Goal: Find specific page/section: Find specific page/section

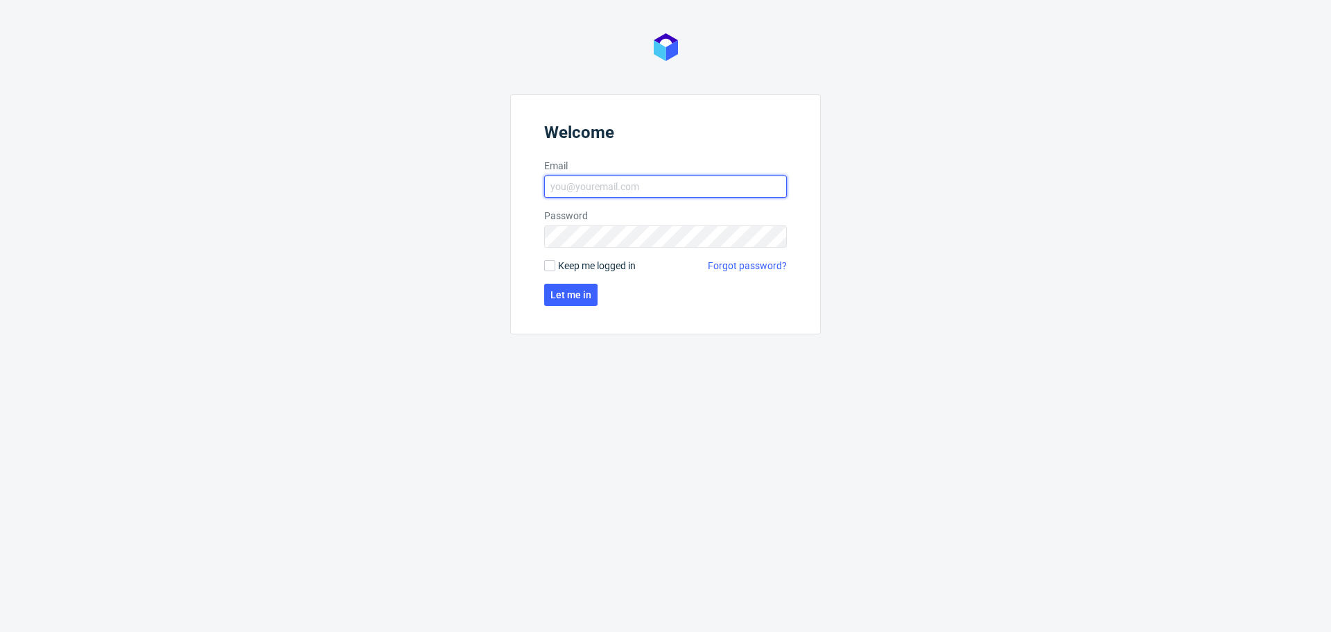
click at [611, 185] on input "Email" at bounding box center [665, 186] width 243 height 22
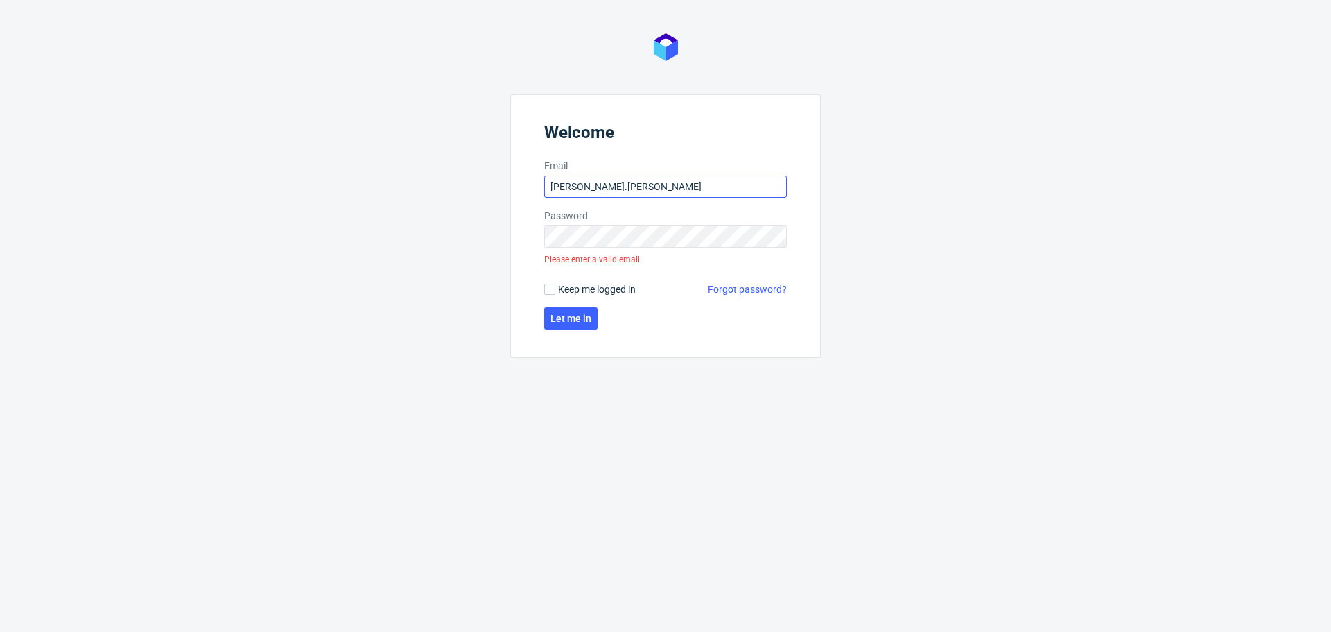
click at [643, 186] on input "monika.pierzchala" at bounding box center [665, 186] width 243 height 22
click at [584, 315] on span "Let me in" at bounding box center [570, 318] width 41 height 10
click at [659, 196] on input "monika.pierzchala" at bounding box center [665, 186] width 243 height 22
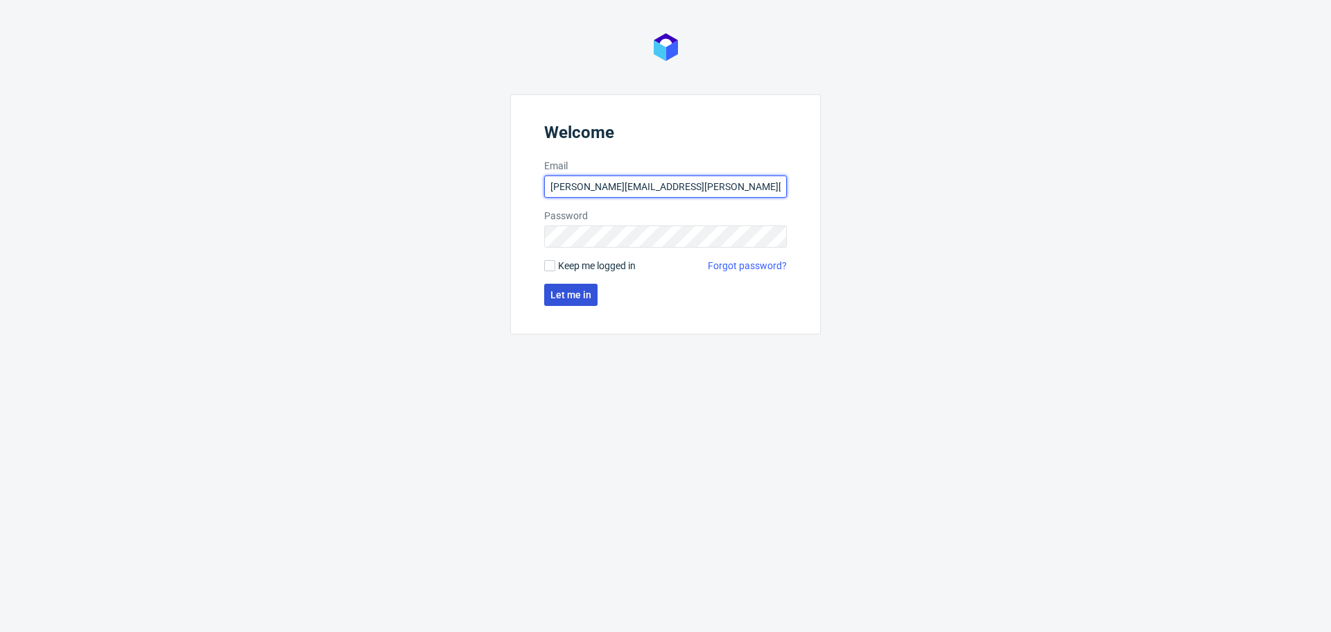
type input "[PERSON_NAME][EMAIL_ADDRESS][PERSON_NAME][DOMAIN_NAME]"
click at [555, 293] on span "Let me in" at bounding box center [570, 295] width 41 height 10
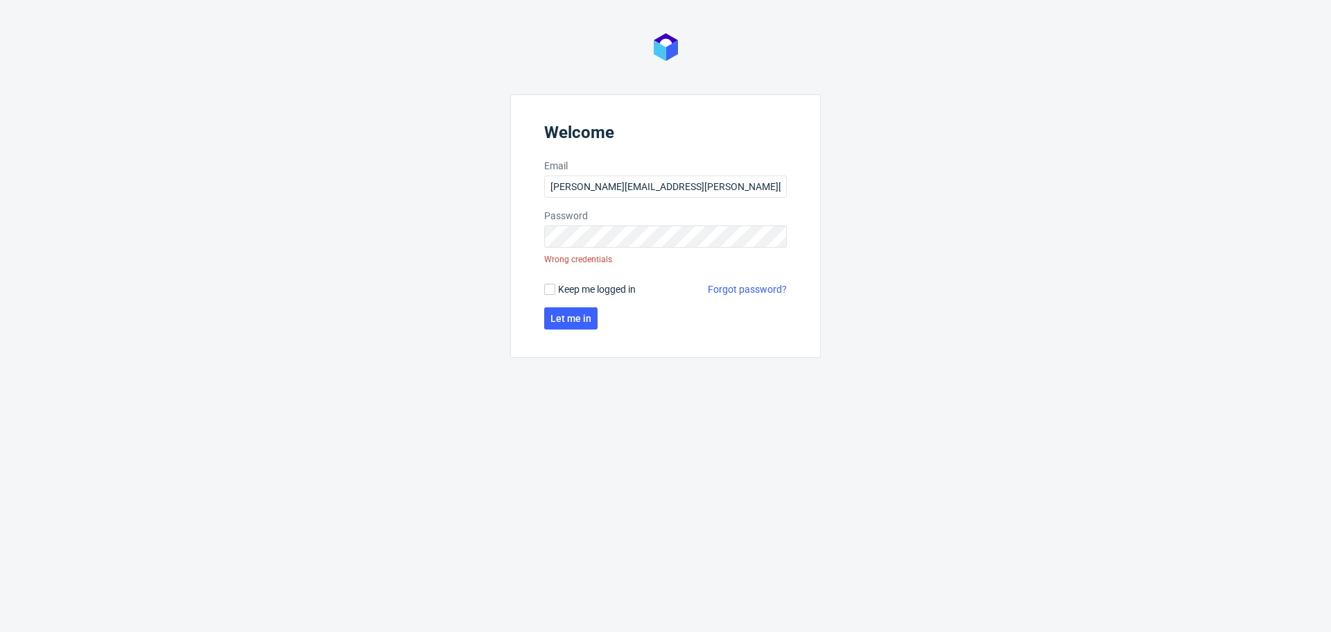
click at [731, 287] on link "Forgot password?" at bounding box center [747, 289] width 79 height 14
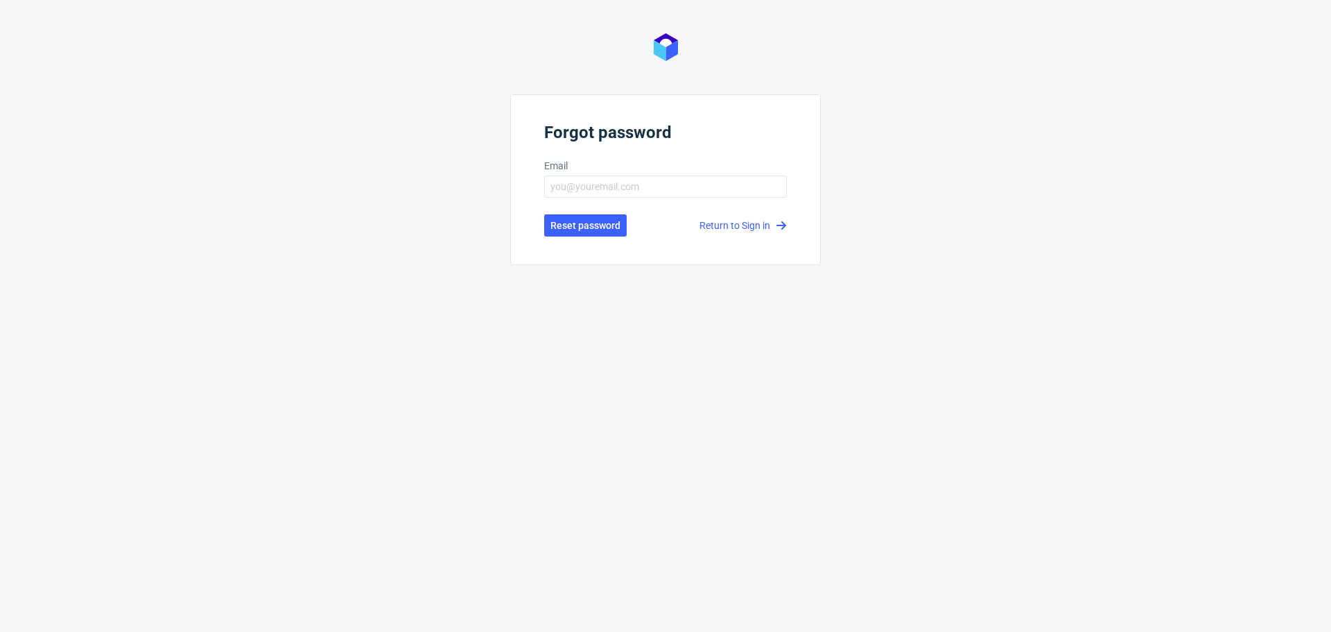
click at [584, 200] on form "Forgot password Email Reset password Return to Sign in" at bounding box center [665, 179] width 311 height 171
click at [584, 190] on input "text" at bounding box center [665, 186] width 243 height 22
type input "[PERSON_NAME][EMAIL_ADDRESS][PERSON_NAME][DOMAIN_NAME]"
click at [738, 224] on link "Return to Sign in" at bounding box center [743, 225] width 87 height 14
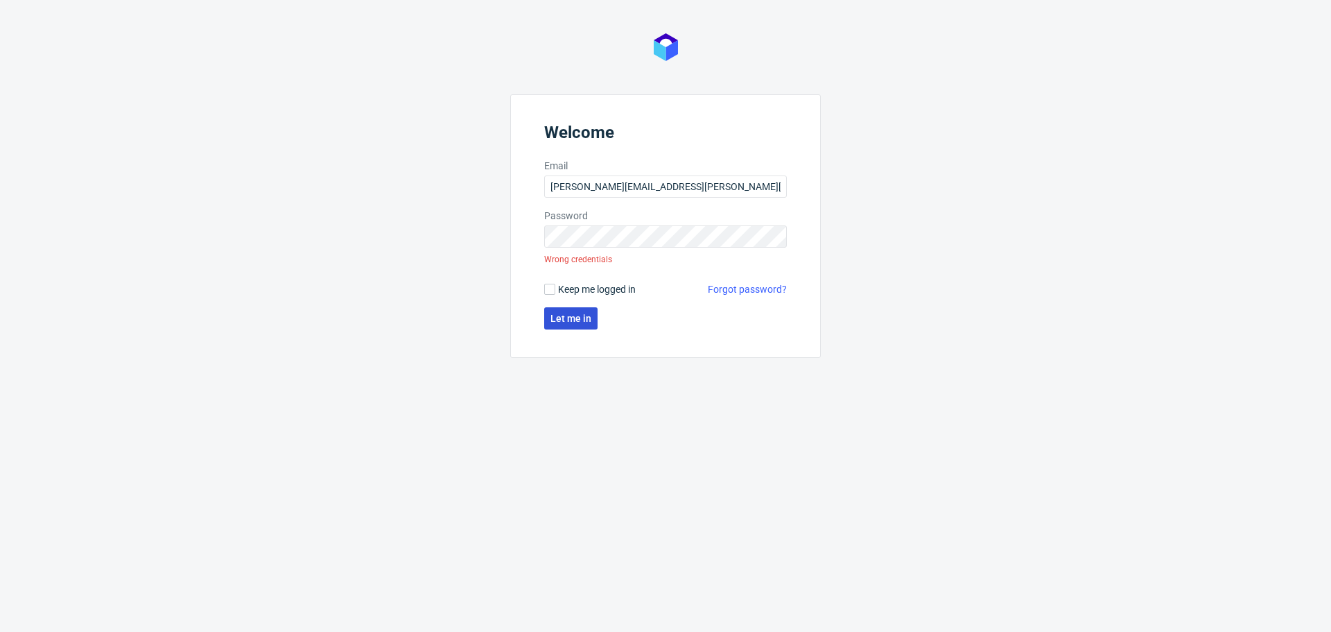
click at [582, 320] on span "Let me in" at bounding box center [570, 318] width 41 height 10
click at [403, 233] on div "Welcome Email [PERSON_NAME][EMAIL_ADDRESS][PERSON_NAME][DOMAIN_NAME] Password W…" at bounding box center [665, 316] width 1331 height 632
click button "Let me in" at bounding box center [570, 318] width 53 height 22
click at [729, 288] on link "Forgot password?" at bounding box center [747, 289] width 79 height 14
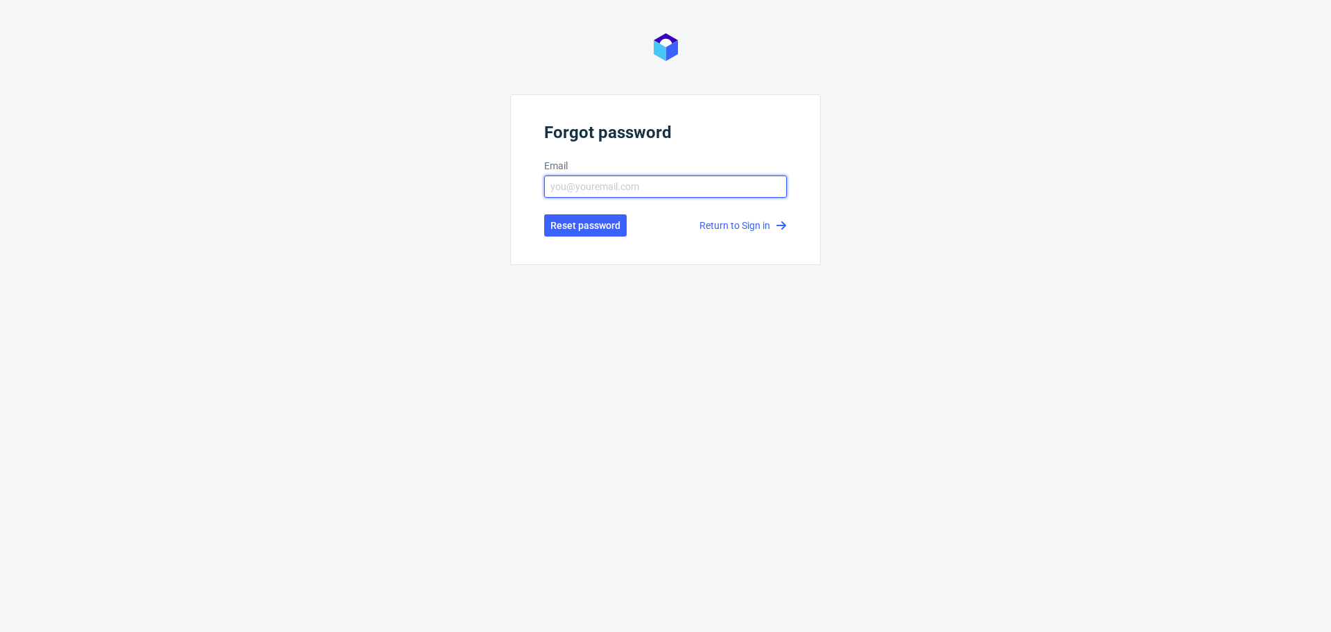
click at [670, 192] on input "text" at bounding box center [665, 186] width 243 height 22
type input "[PERSON_NAME][EMAIL_ADDRESS][PERSON_NAME][DOMAIN_NAME]"
click at [757, 221] on link "Return to Sign in" at bounding box center [743, 225] width 87 height 14
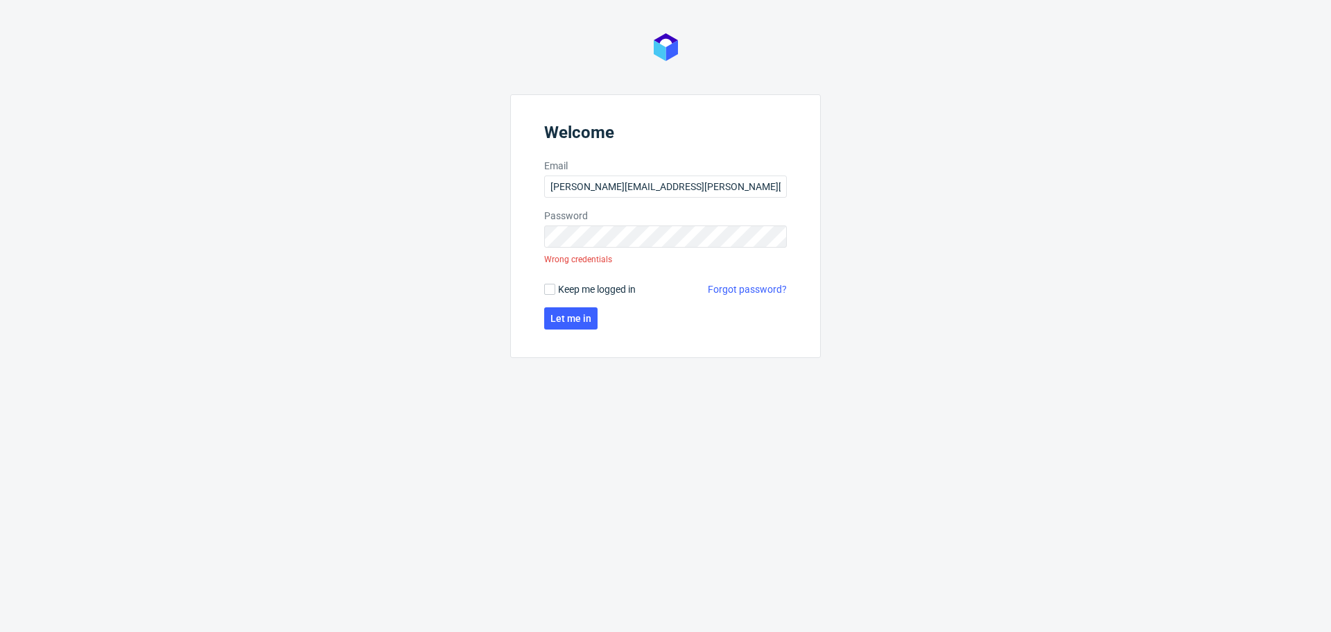
click at [748, 290] on link "Forgot password?" at bounding box center [747, 289] width 79 height 14
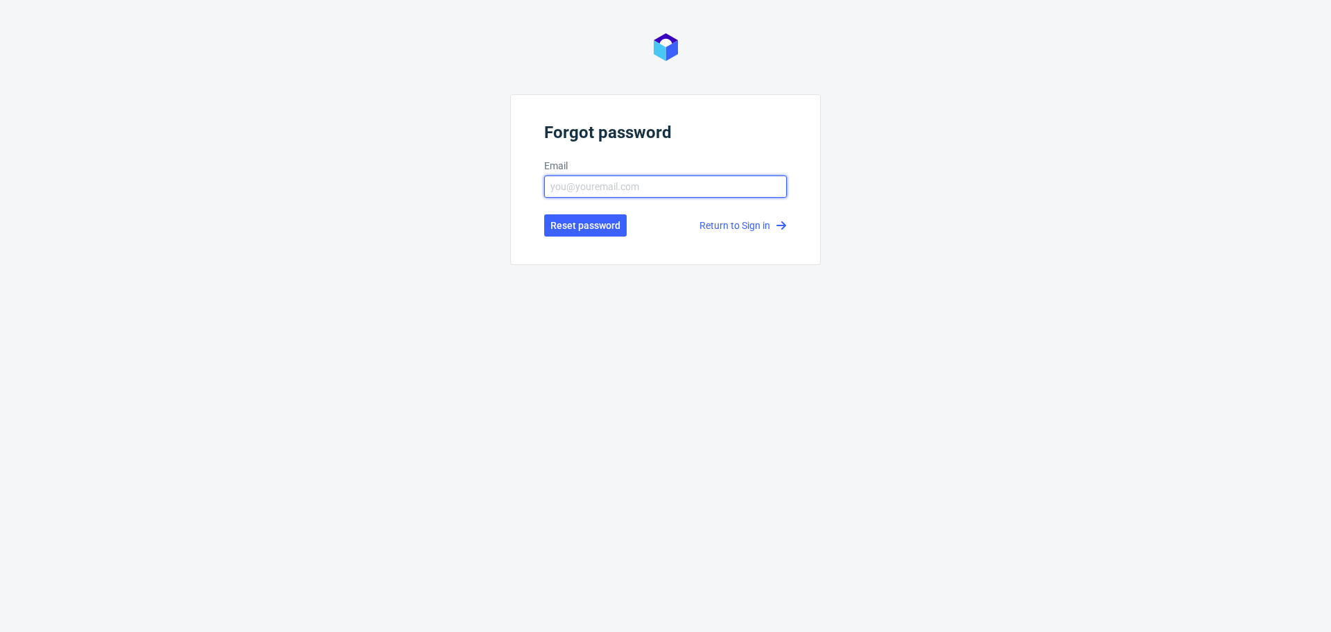
click at [605, 189] on input "text" at bounding box center [665, 186] width 243 height 22
type input "[PERSON_NAME][EMAIL_ADDRESS][PERSON_NAME][DOMAIN_NAME]"
click at [598, 220] on span "Reset password" at bounding box center [585, 225] width 70 height 10
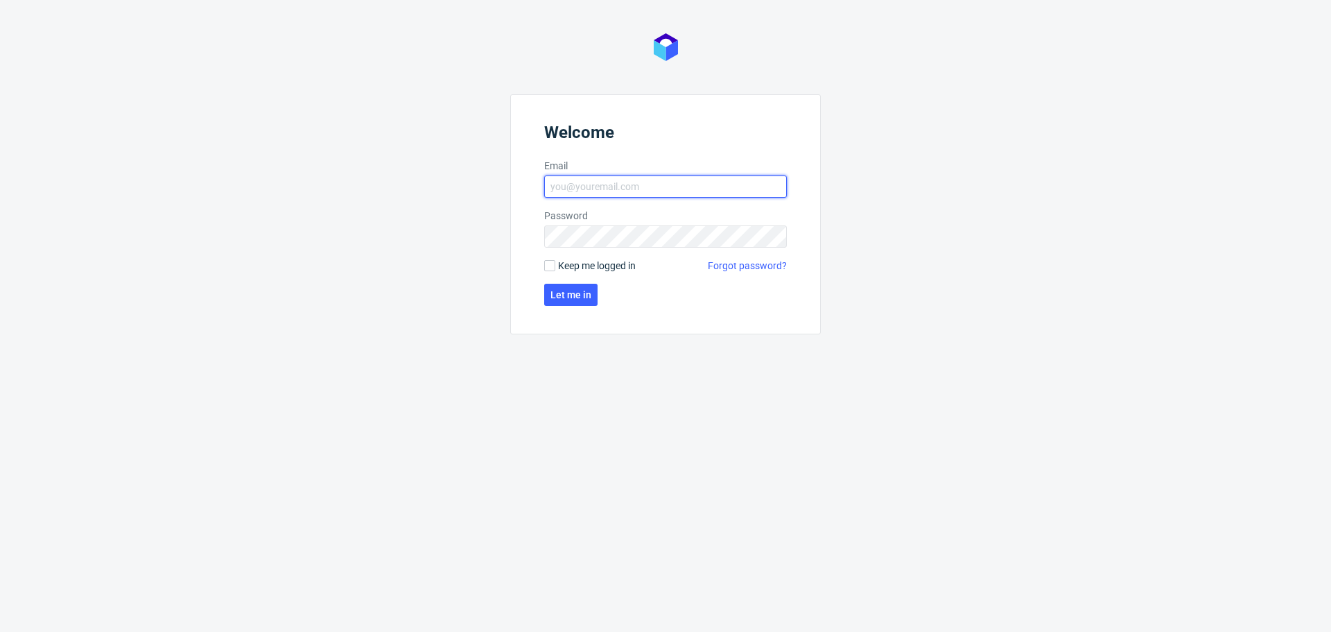
click at [649, 186] on input "Email" at bounding box center [665, 186] width 243 height 22
type input "[PERSON_NAME][EMAIL_ADDRESS][PERSON_NAME][DOMAIN_NAME]"
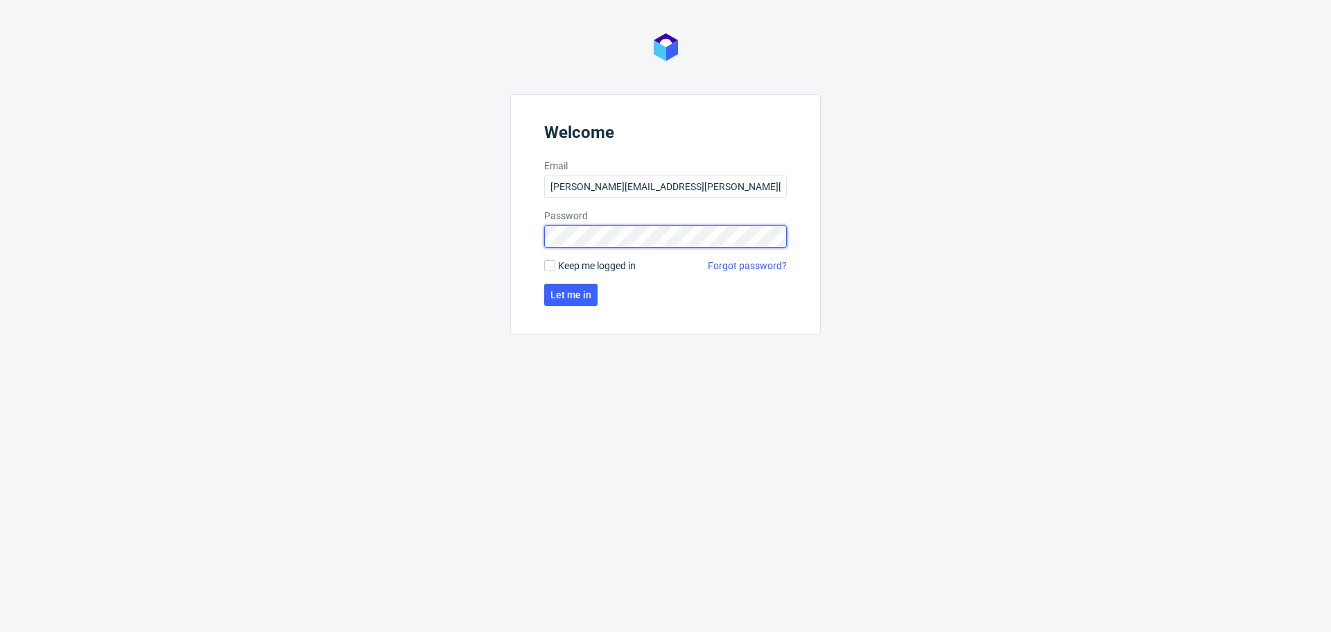
click at [421, 232] on div "Welcome Email [PERSON_NAME][EMAIL_ADDRESS][PERSON_NAME][DOMAIN_NAME] Password K…" at bounding box center [665, 316] width 1331 height 632
click button "Let me in" at bounding box center [570, 295] width 53 height 22
click at [313, 235] on div "Welcome Email [PERSON_NAME][EMAIL_ADDRESS][PERSON_NAME][DOMAIN_NAME] Password W…" at bounding box center [665, 316] width 1331 height 632
click button "Let me in" at bounding box center [570, 318] width 53 height 22
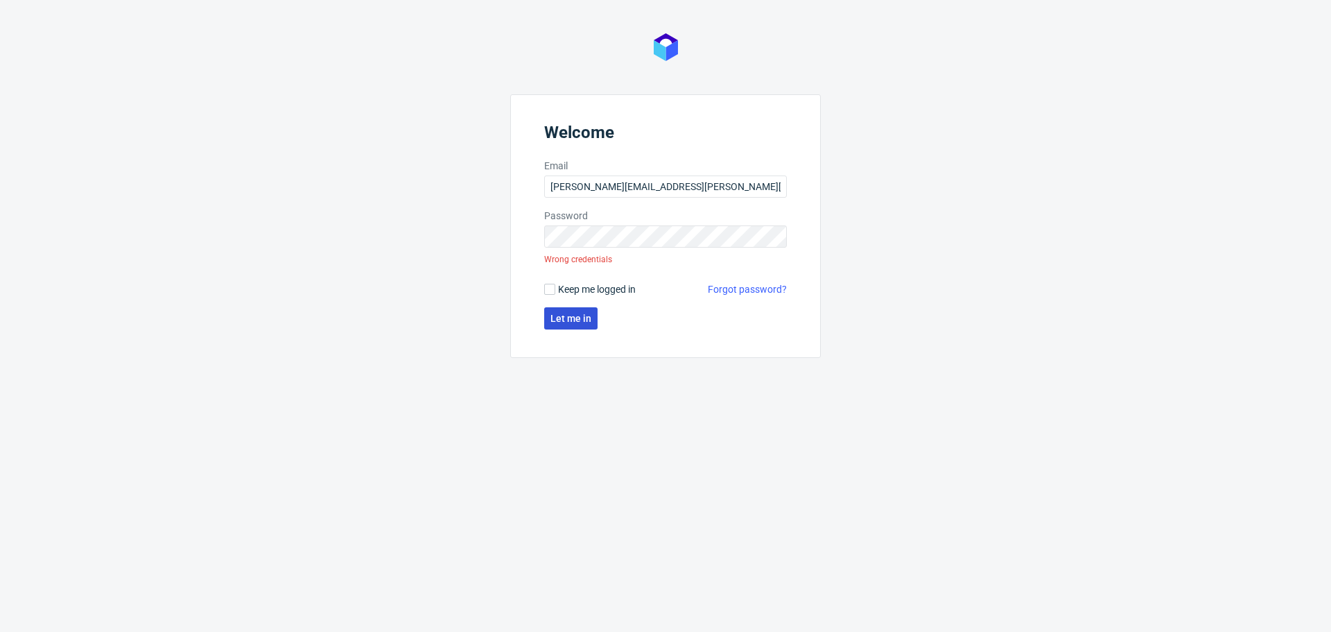
click at [573, 320] on span "Let me in" at bounding box center [570, 318] width 41 height 10
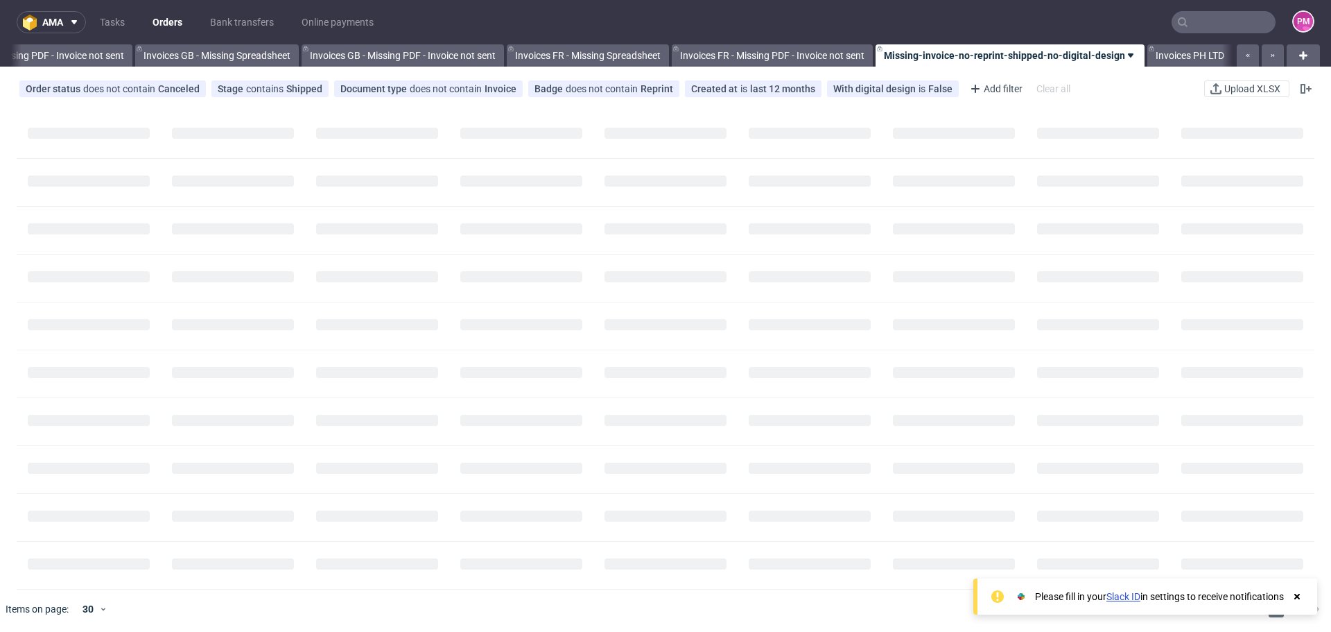
scroll to position [0, 1707]
drag, startPoint x: 1171, startPoint y: 15, endPoint x: 1181, endPoint y: 21, distance: 11.5
click at [1172, 18] on input "text" at bounding box center [1224, 22] width 104 height 22
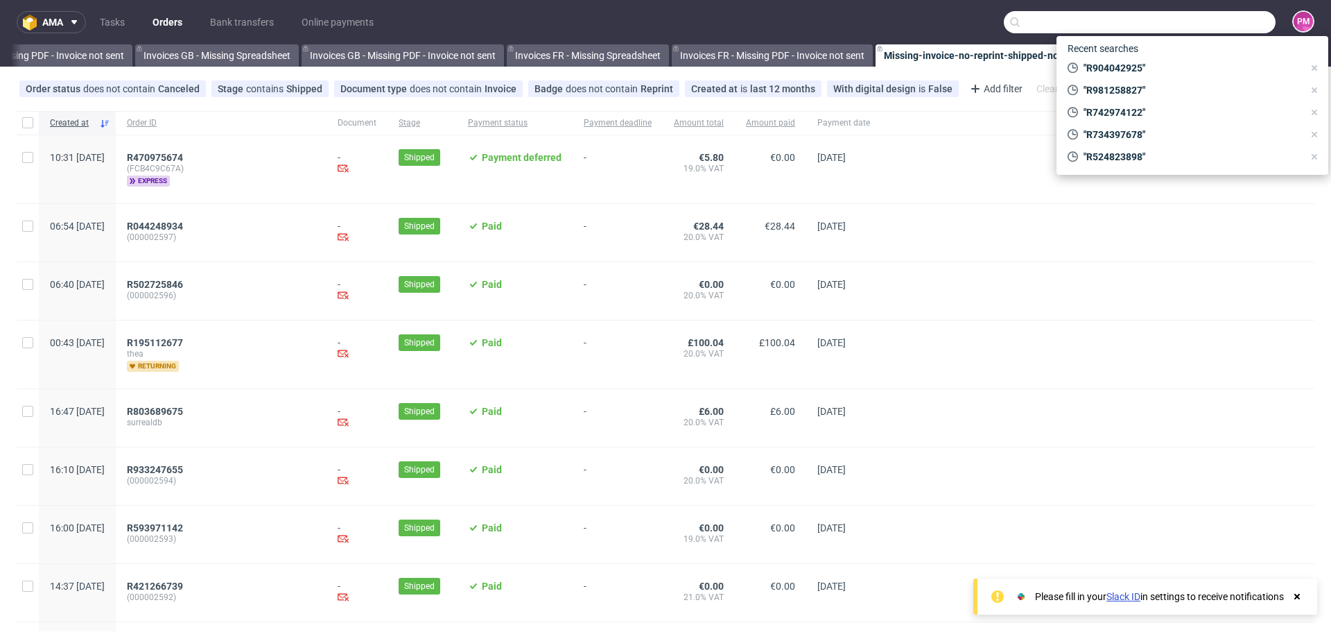
paste input "R081154090"
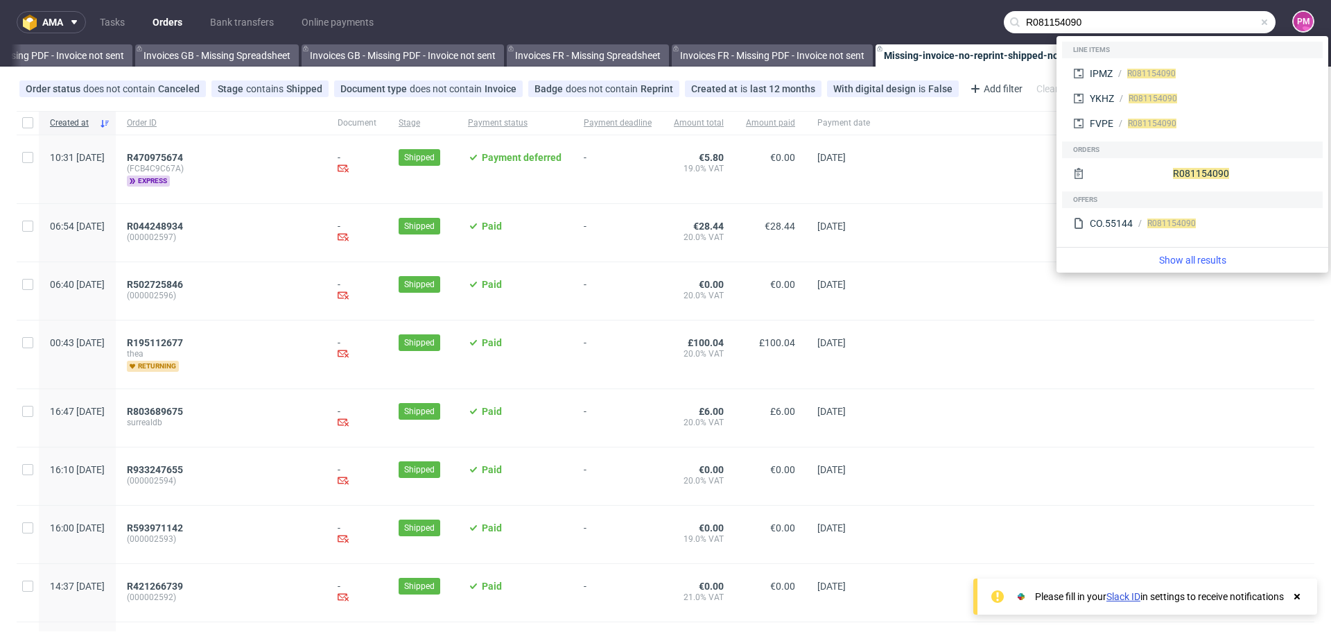
type input "R081154090"
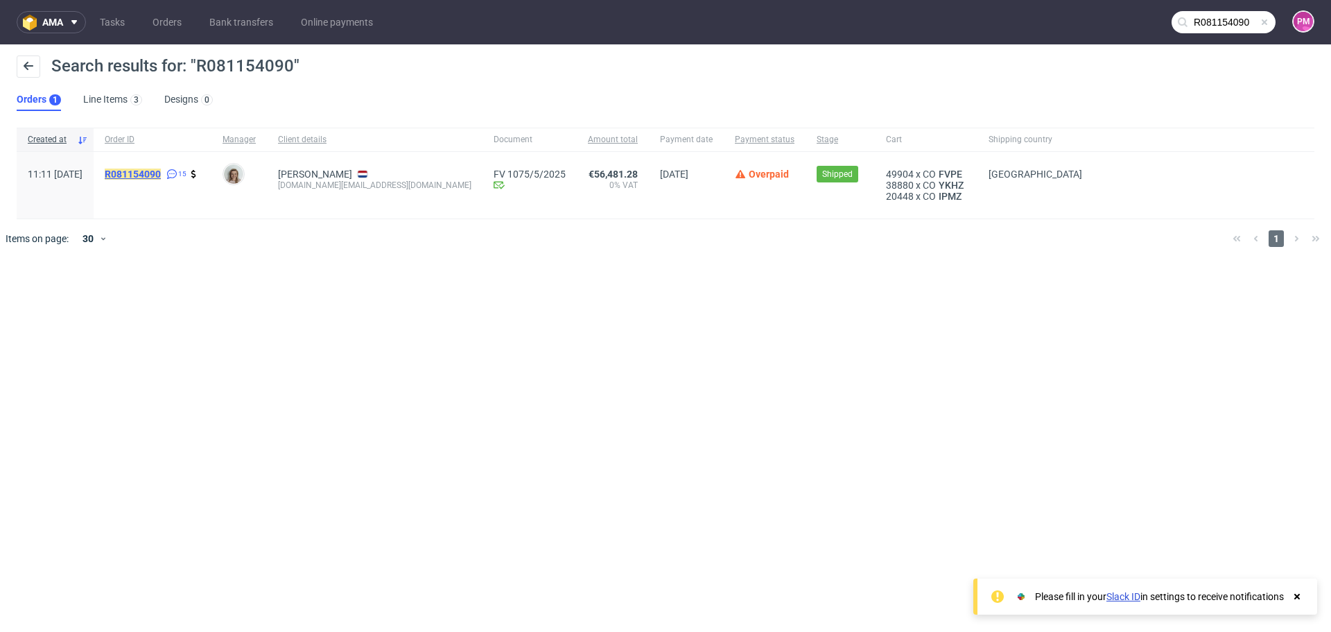
click at [160, 169] on mark "R081154090" at bounding box center [133, 173] width 56 height 11
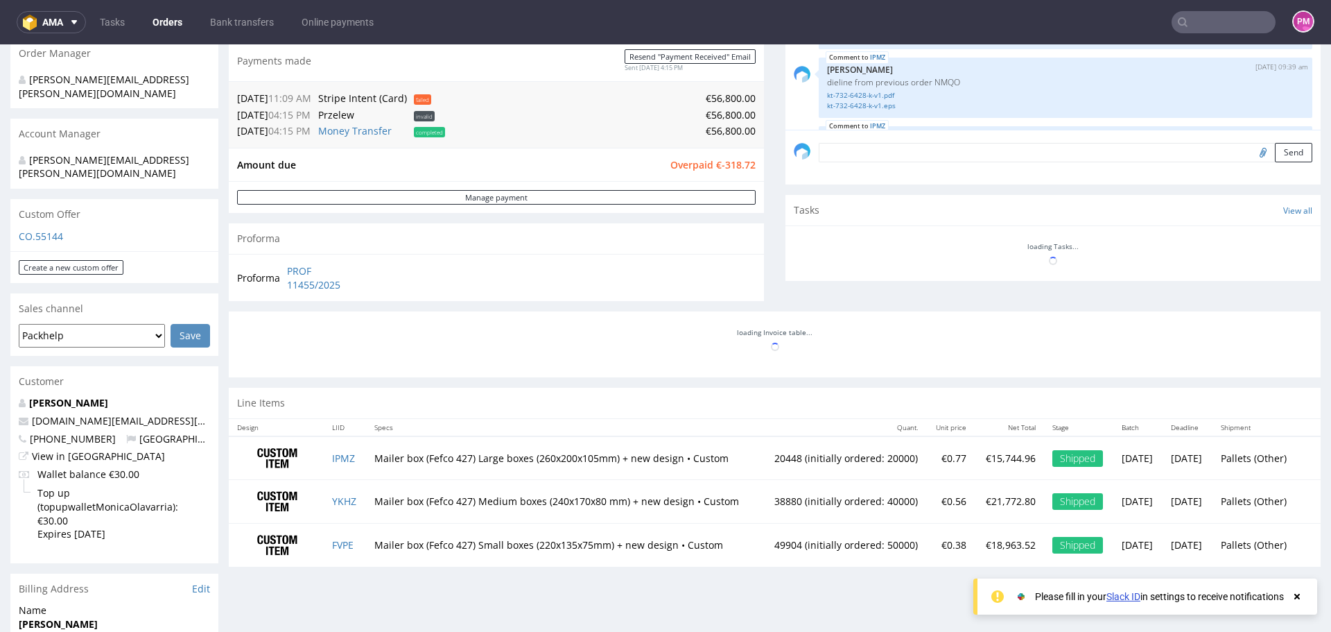
scroll to position [936, 0]
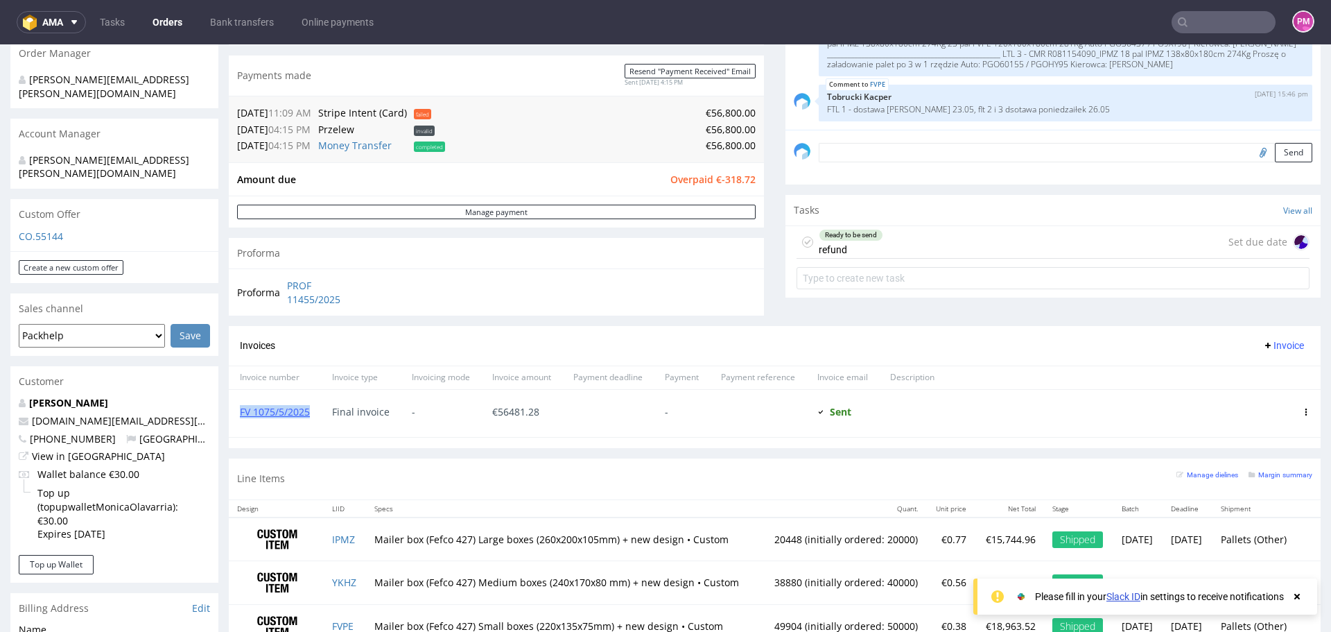
drag, startPoint x: 311, startPoint y: 410, endPoint x: 232, endPoint y: 414, distance: 78.4
click at [232, 414] on div "FV 1075/5/2025" at bounding box center [275, 413] width 92 height 47
copy link "FV 1075/5/2025"
click at [1197, 29] on input "text" at bounding box center [1224, 22] width 104 height 22
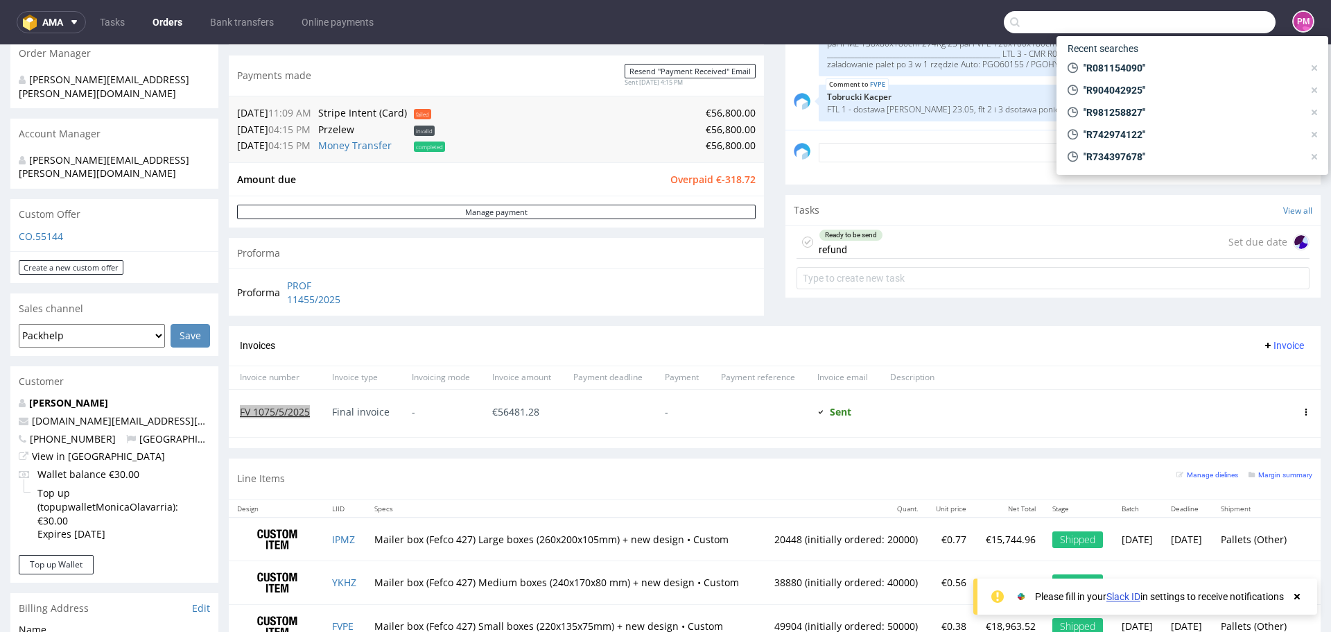
paste input "R412770301"
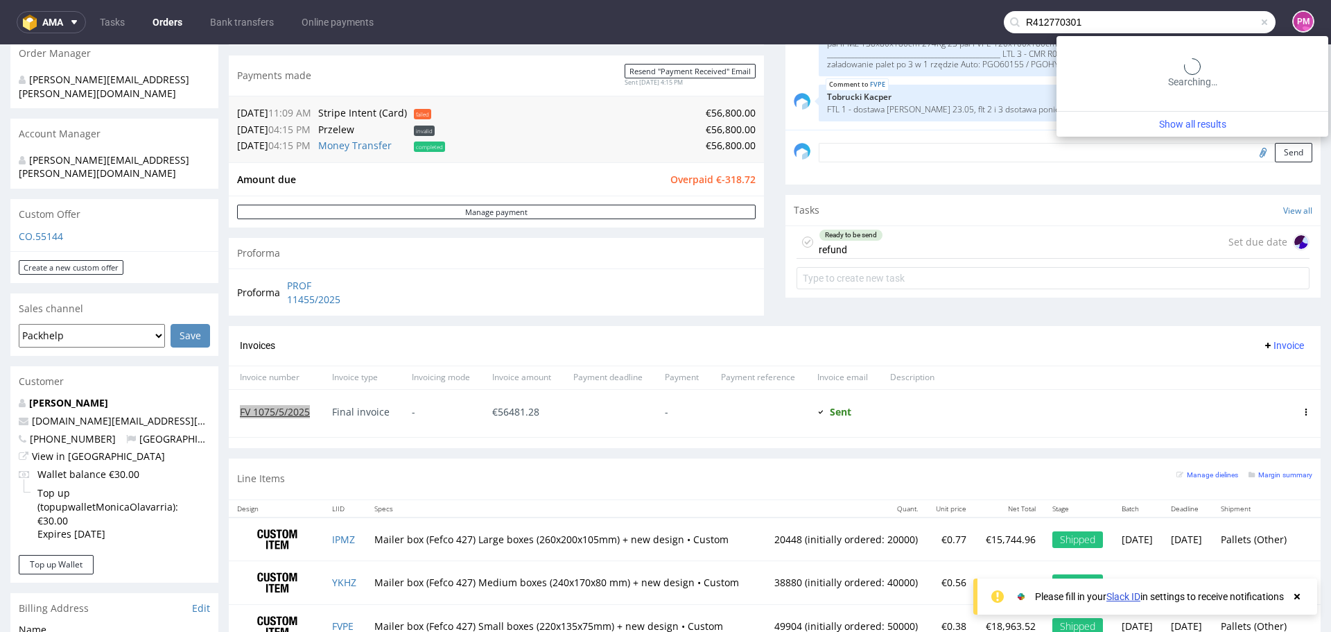
type input "R412770301"
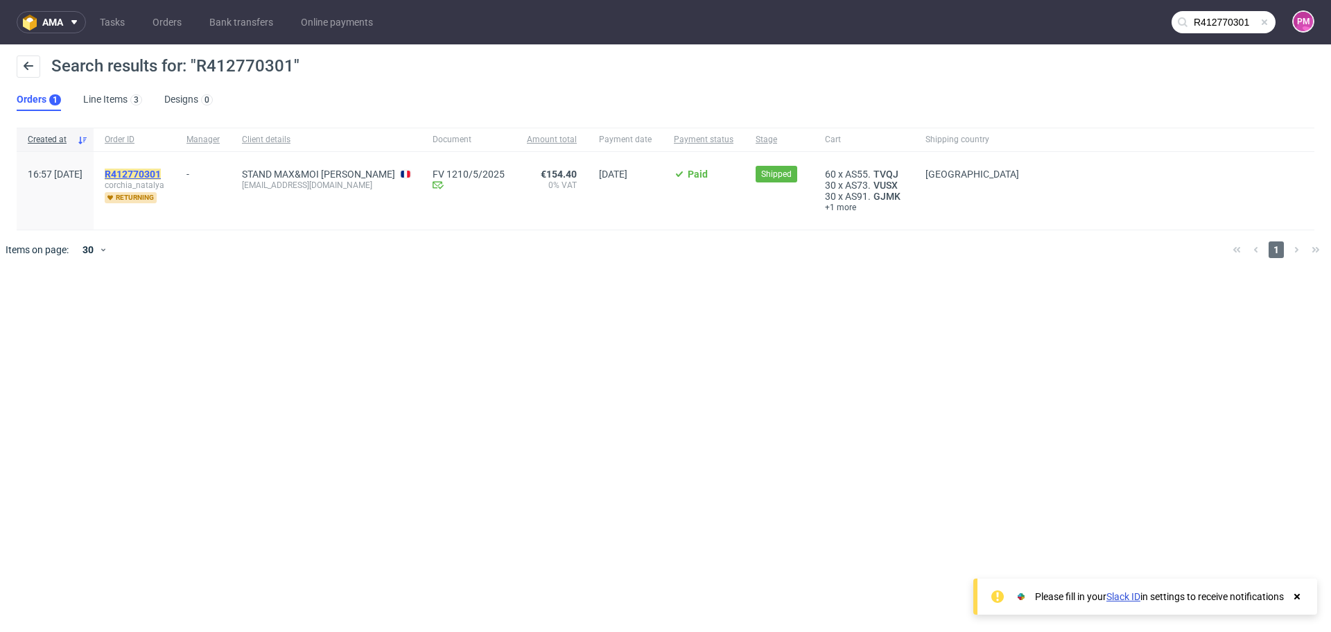
click at [161, 170] on mark "R412770301" at bounding box center [133, 173] width 56 height 11
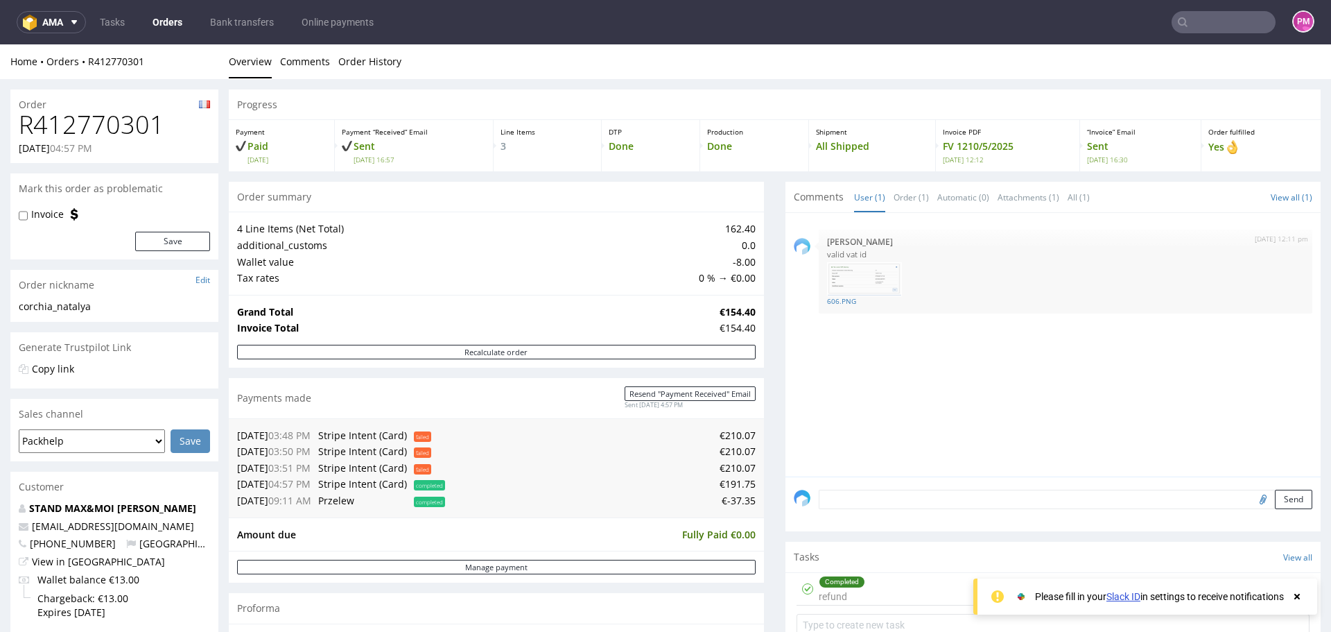
click at [1246, 12] on input "text" at bounding box center [1224, 22] width 104 height 22
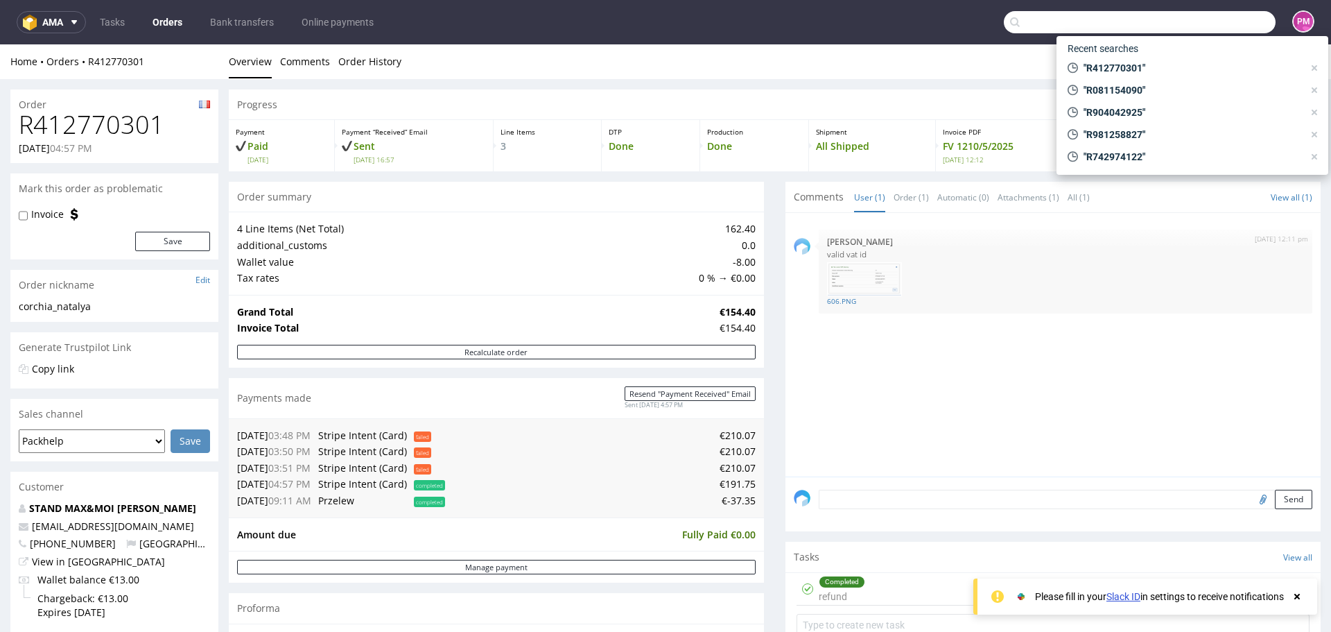
paste input "R947255464"
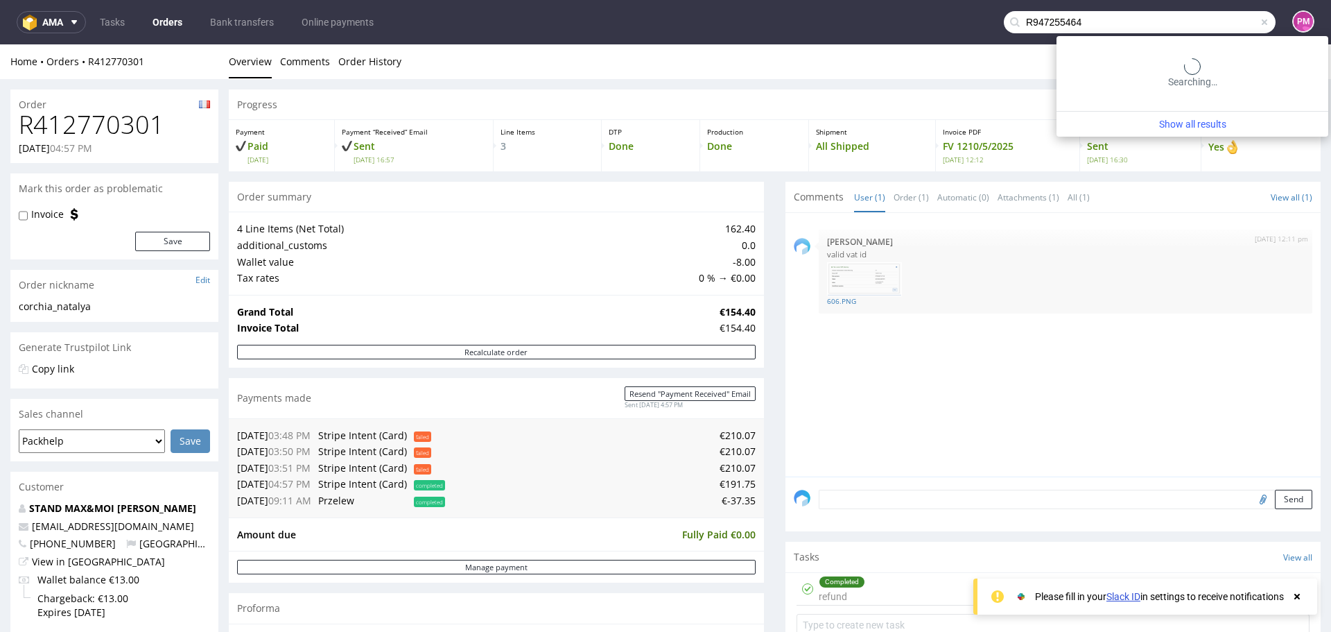
type input "R947255464"
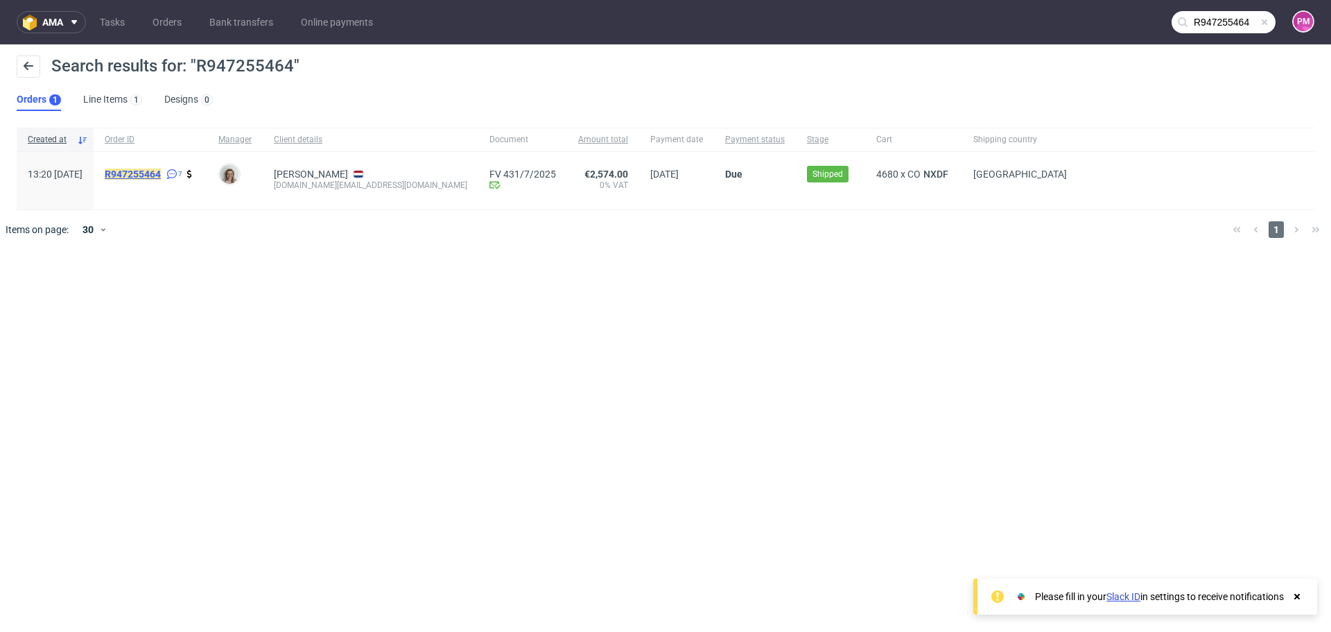
click at [161, 173] on mark "R947255464" at bounding box center [133, 173] width 56 height 11
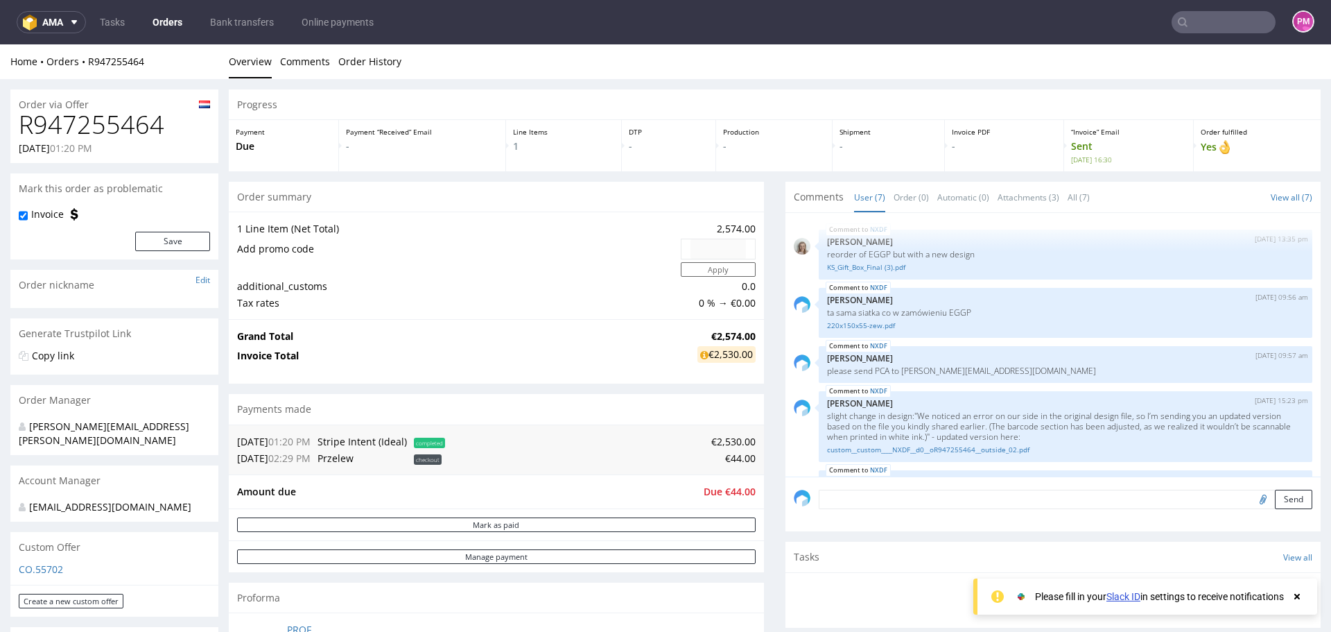
scroll to position [139, 0]
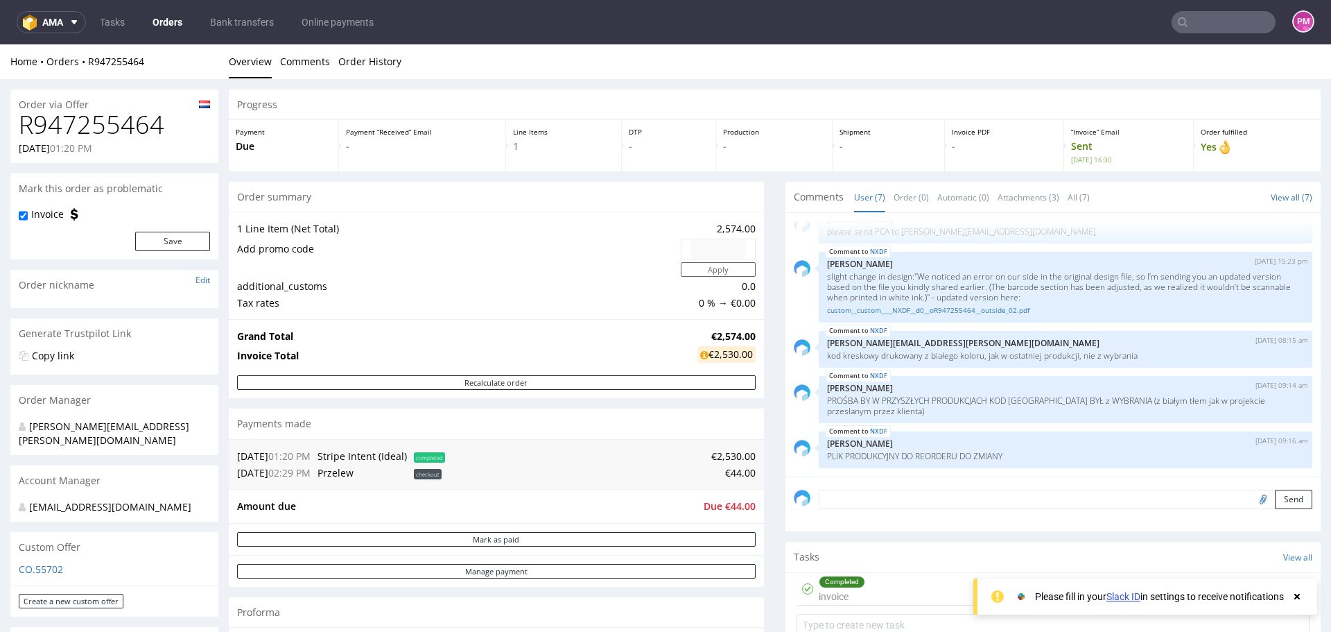
click at [685, 101] on div "Progress" at bounding box center [775, 104] width 1092 height 31
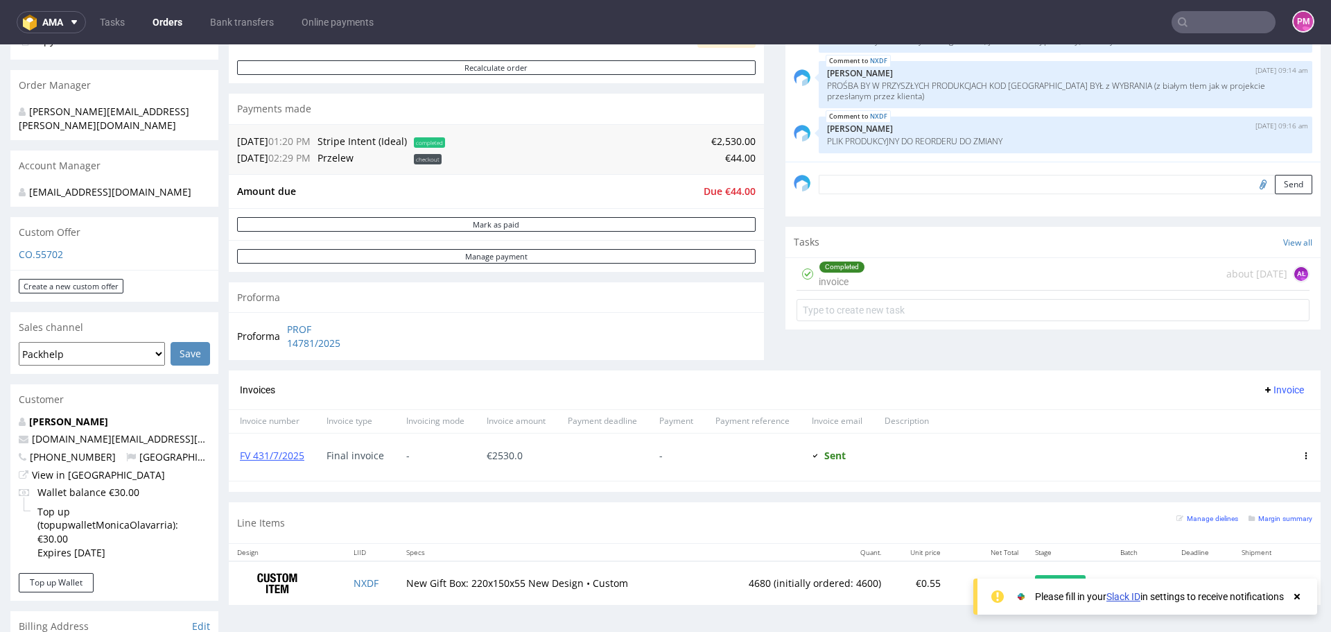
scroll to position [347, 0]
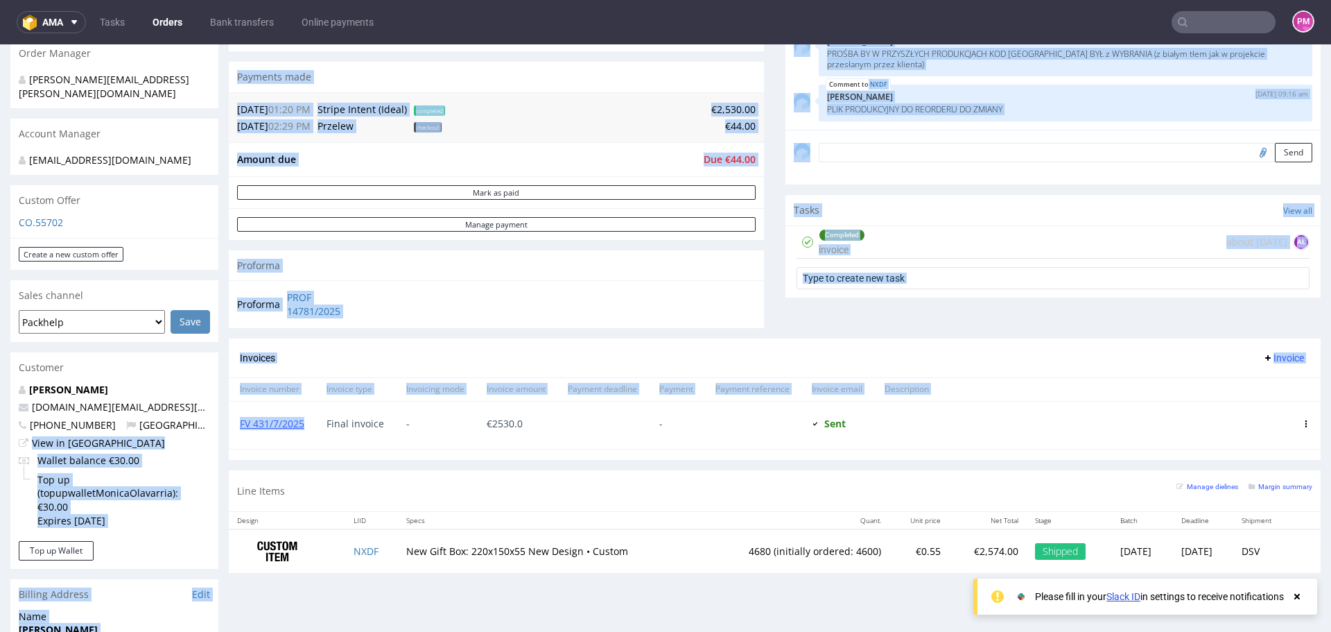
drag, startPoint x: 315, startPoint y: 426, endPoint x: 202, endPoint y: 424, distance: 113.0
click at [203, 424] on div "Order via Offer R947255464 [DATE] 01:20 PM [PERSON_NAME] this order as problema…" at bounding box center [665, 388] width 1331 height 1313
click at [261, 453] on section "Invoices Invoice Invoice number Invoice type Invoicing mode Invoice amount Paym…" at bounding box center [775, 399] width 1092 height 122
click at [307, 444] on div "FV 431/7/2025" at bounding box center [272, 424] width 87 height 47
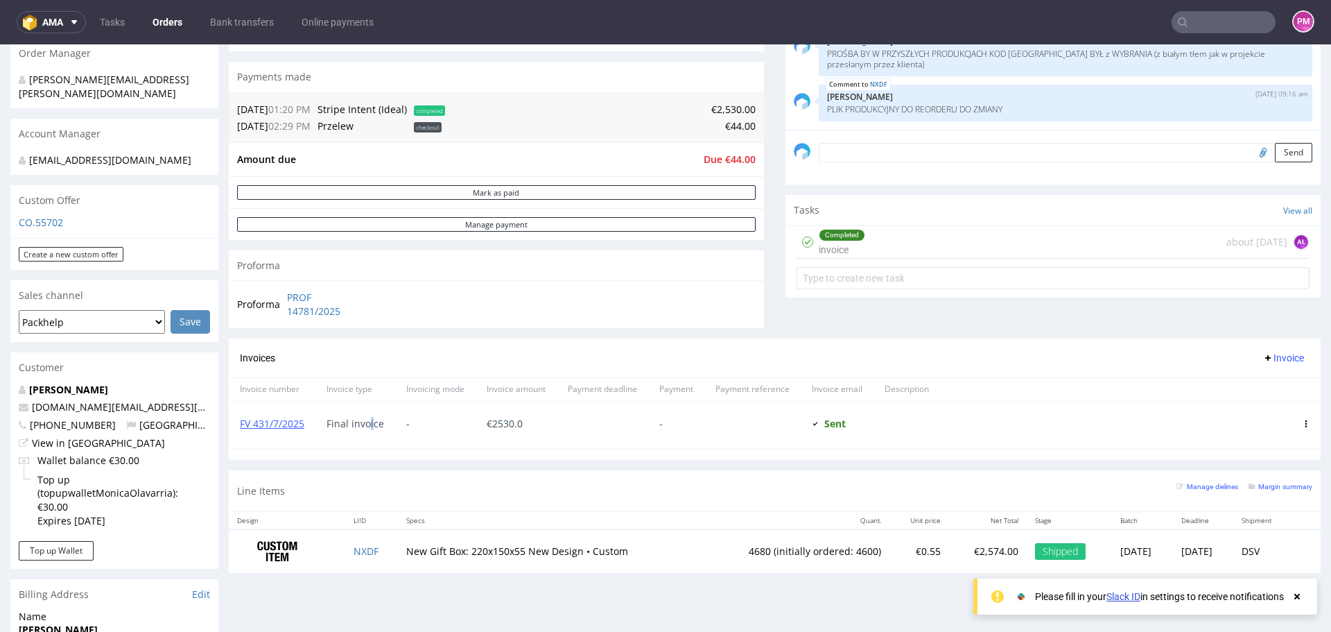
click at [372, 421] on span "Final invoice" at bounding box center [356, 423] width 58 height 11
drag, startPoint x: 380, startPoint y: 423, endPoint x: 235, endPoint y: 428, distance: 145.0
click at [235, 428] on div "FV 431/7/2025 Final invoice - € 2530.0 - Sent Sent at [DATE]" at bounding box center [775, 425] width 1092 height 48
copy div "FV 431/7/2025 Final invoice"
click at [1206, 26] on input "text" at bounding box center [1224, 22] width 104 height 22
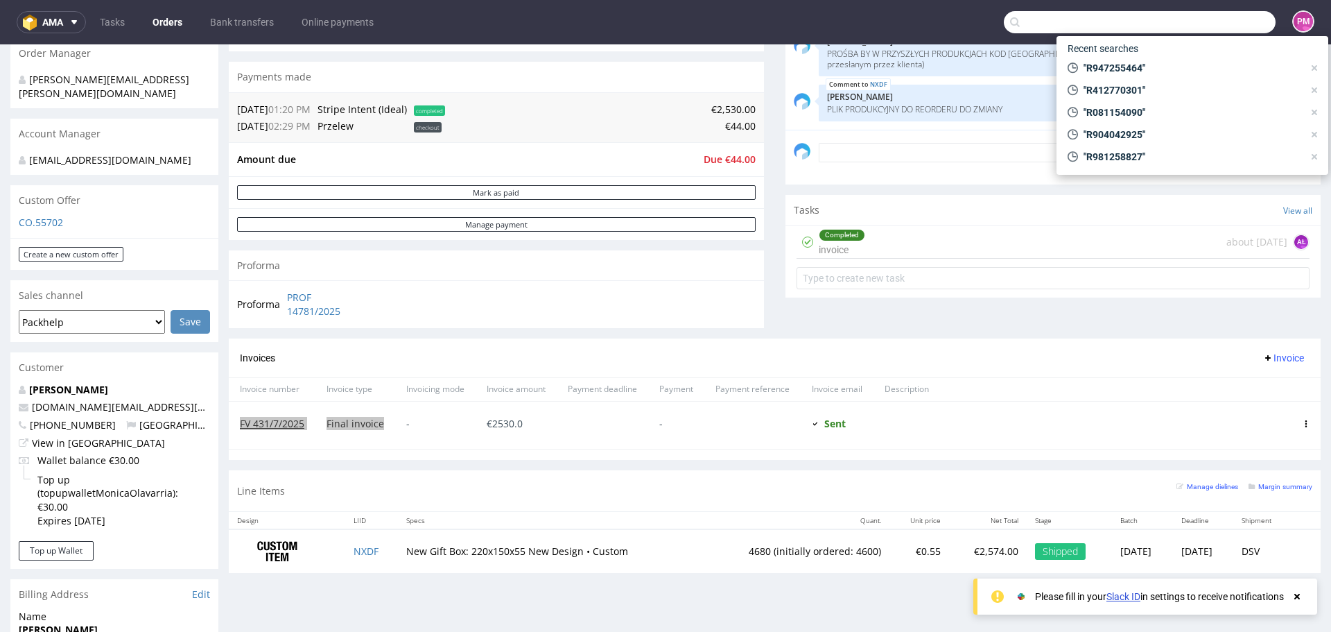
paste input "R081154090"
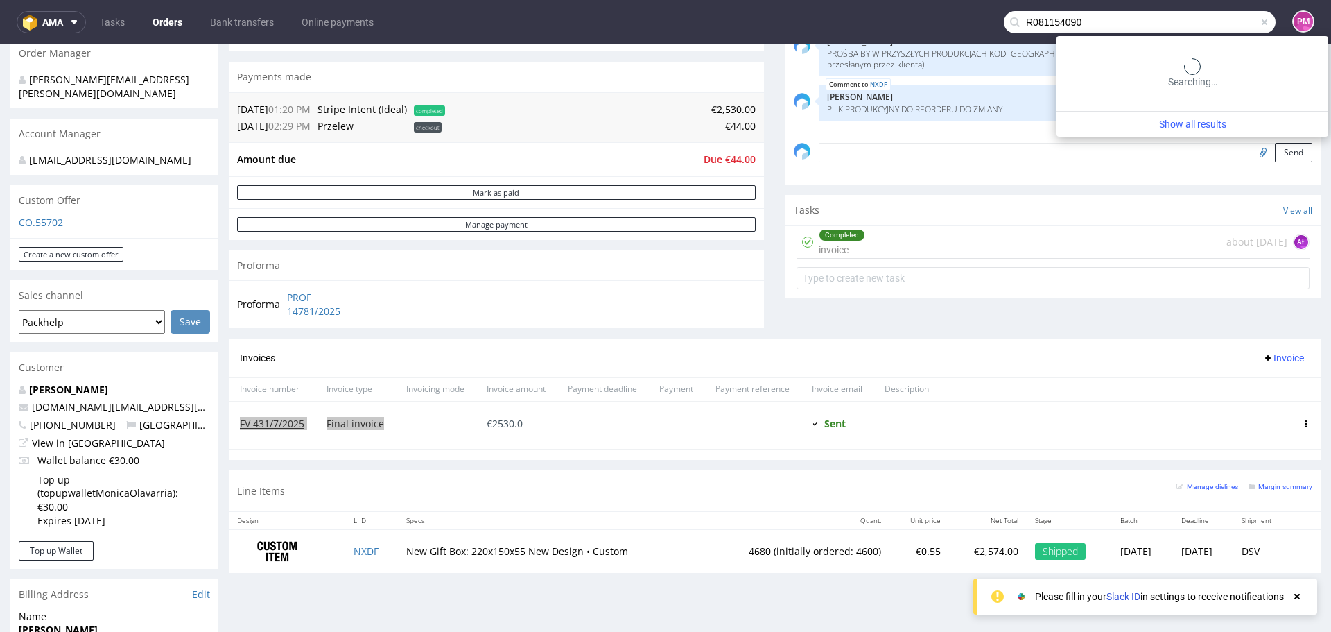
type input "R081154090"
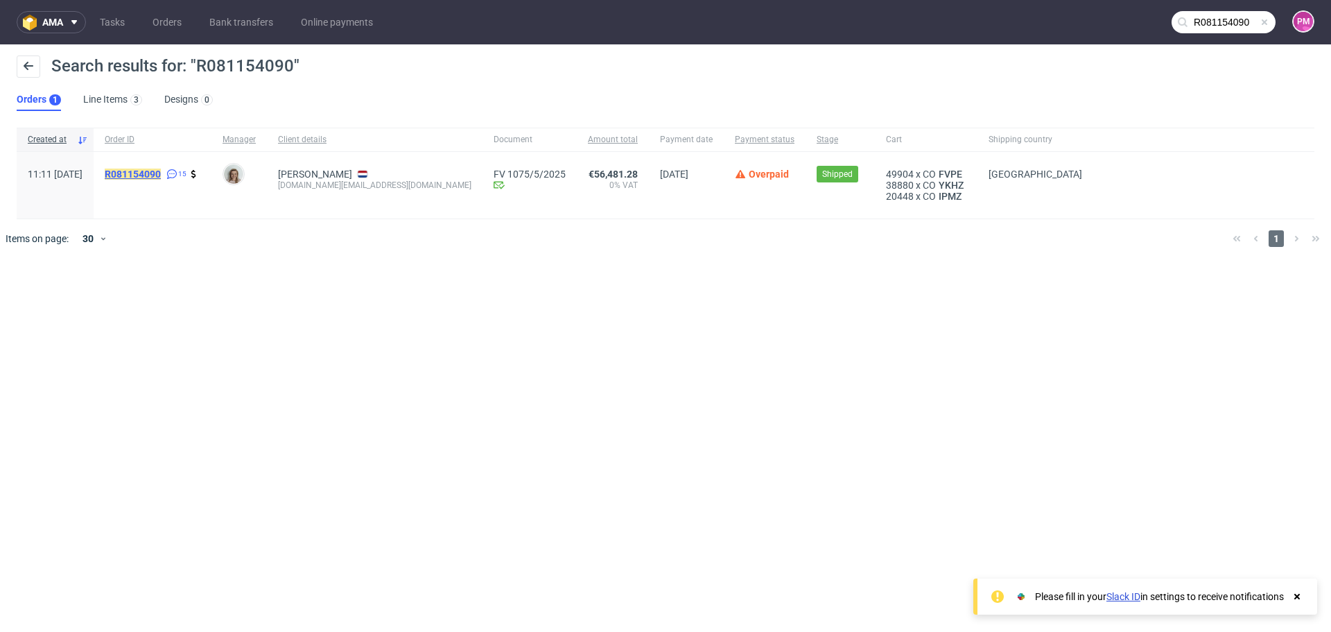
click at [159, 174] on mark "R081154090" at bounding box center [133, 173] width 56 height 11
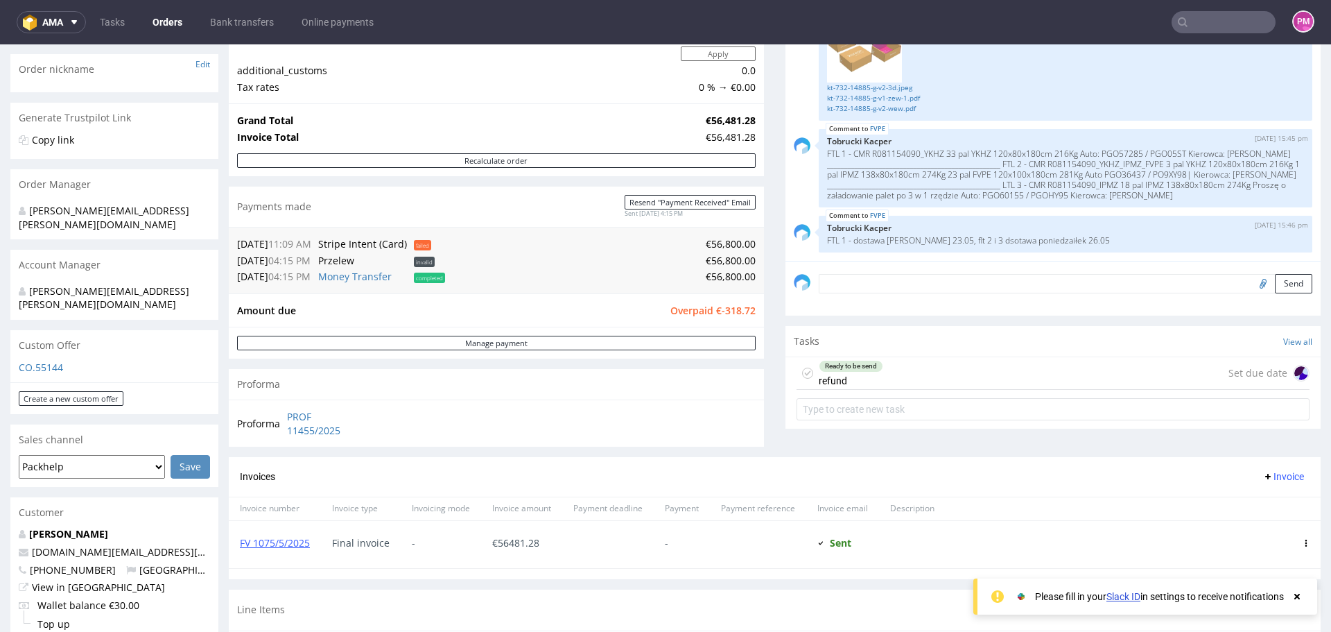
scroll to position [277, 0]
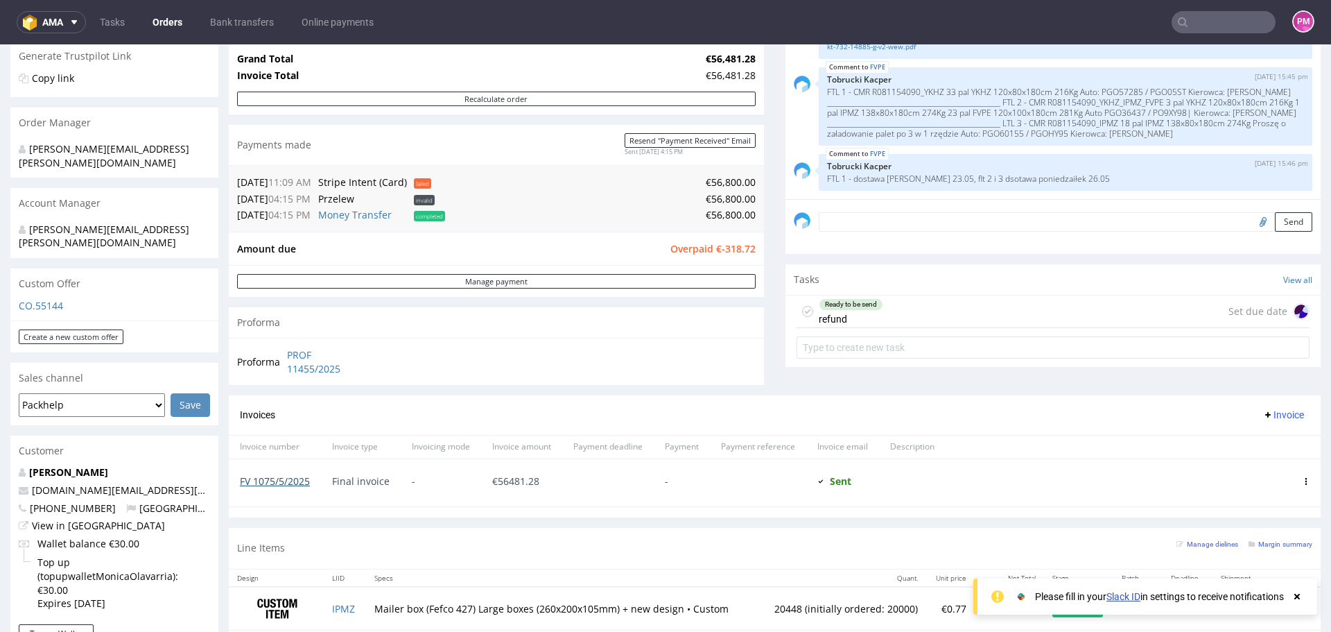
click at [293, 479] on link "FV 1075/5/2025" at bounding box center [275, 480] width 70 height 13
